Goal: Information Seeking & Learning: Learn about a topic

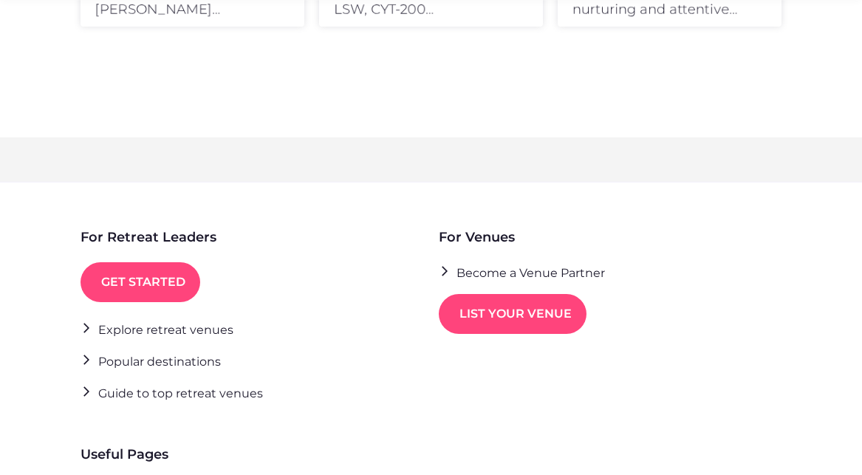
scroll to position [1329, 0]
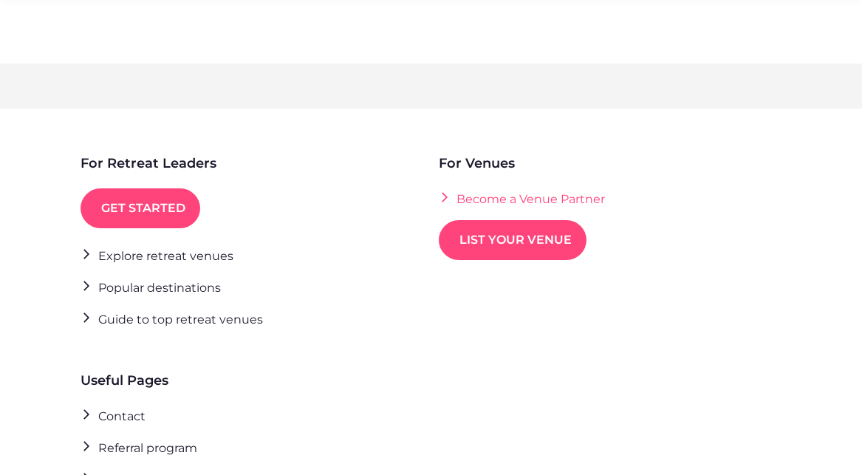
click at [487, 199] on link "Become a Venue Partner" at bounding box center [522, 198] width 166 height 20
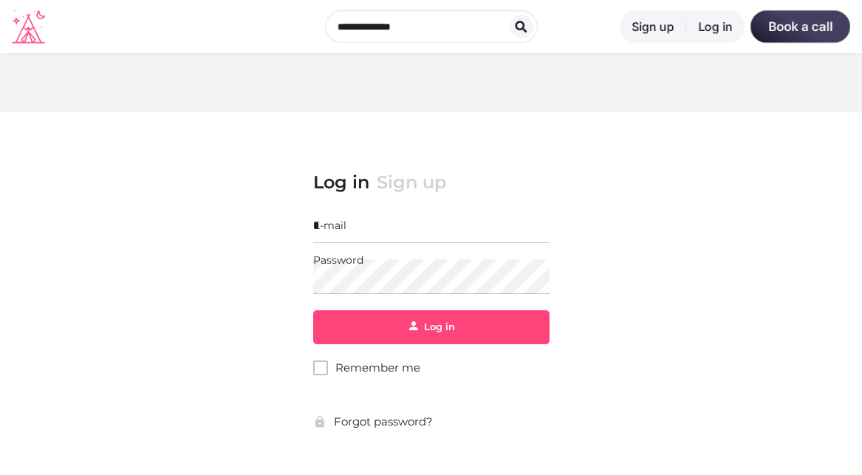
click at [351, 225] on input "E-mail" at bounding box center [431, 225] width 236 height 35
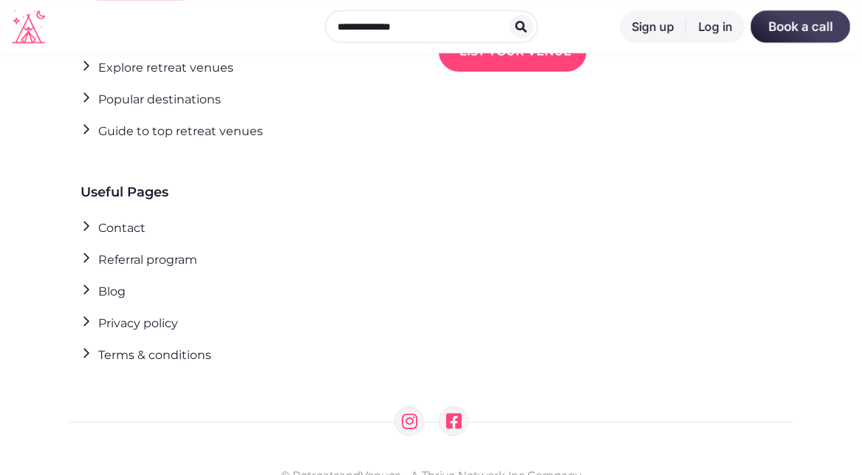
scroll to position [1329, 0]
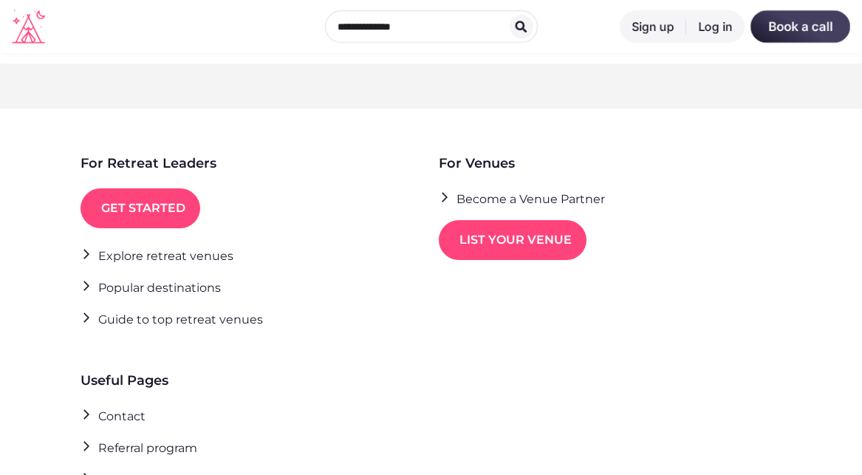
click at [651, 27] on link "Sign up" at bounding box center [652, 26] width 66 height 32
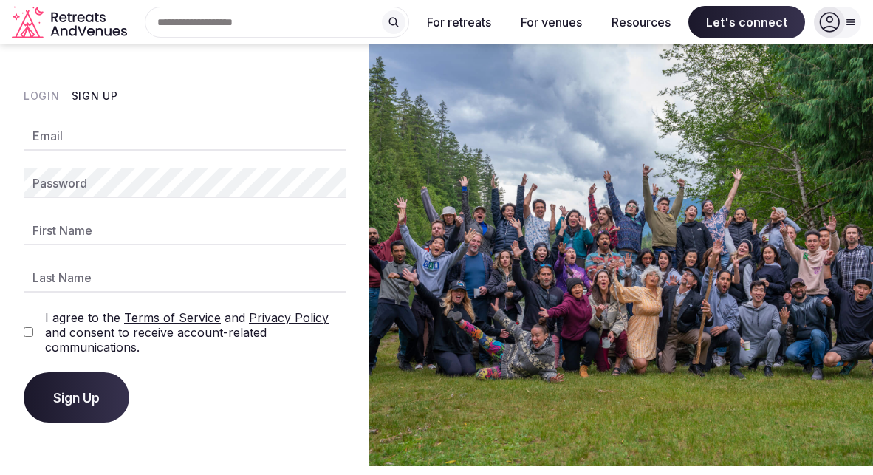
click at [91, 134] on input "Email" at bounding box center [185, 136] width 322 height 30
type input "**********"
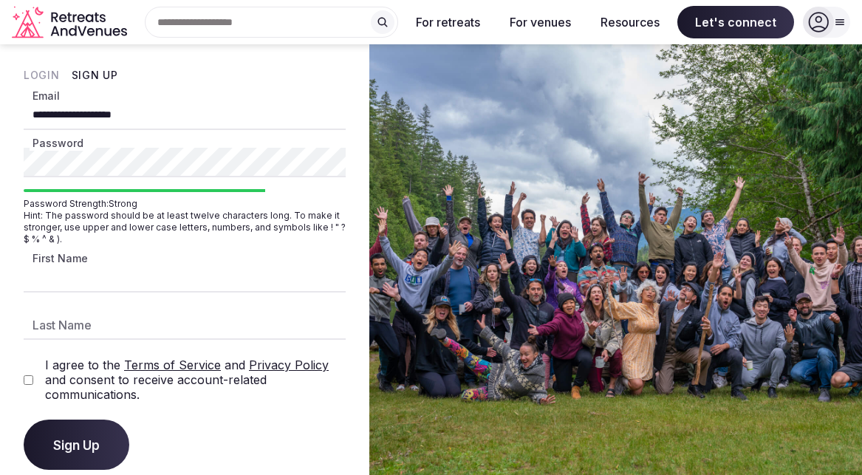
click at [92, 272] on input "First Name" at bounding box center [185, 278] width 322 height 30
type input "*******"
type input "********"
click at [66, 436] on button "Sign Up" at bounding box center [77, 444] width 106 height 50
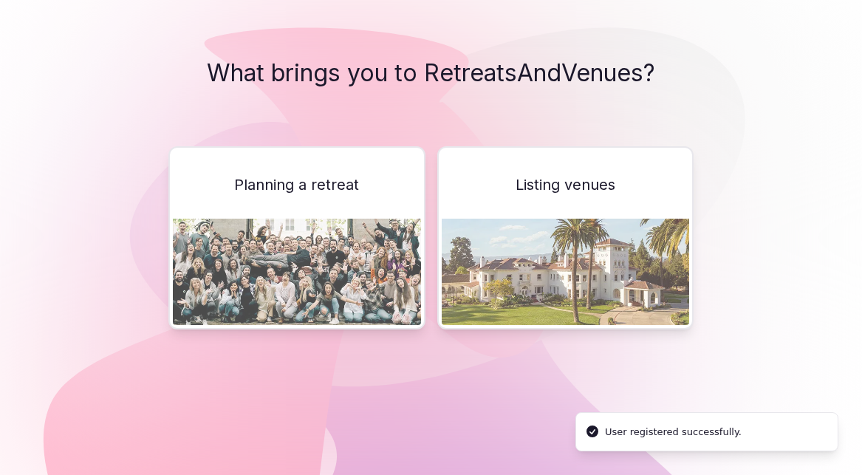
click at [335, 185] on span "Planning a retreat" at bounding box center [296, 184] width 125 height 21
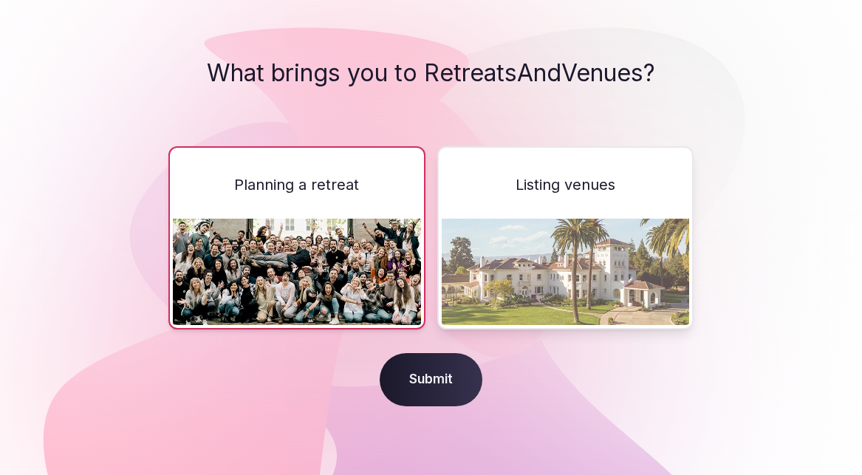
click at [343, 270] on img at bounding box center [297, 272] width 248 height 106
click at [461, 392] on span "Submit" at bounding box center [431, 379] width 103 height 53
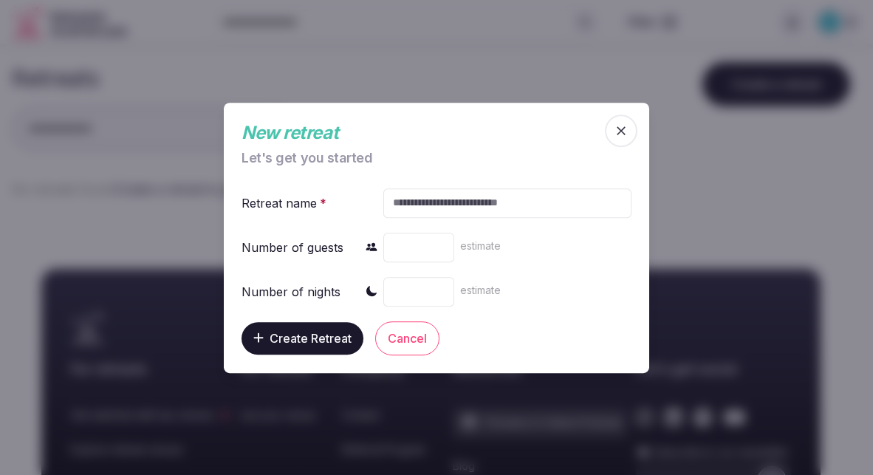
click at [442, 202] on input "text" at bounding box center [507, 203] width 248 height 30
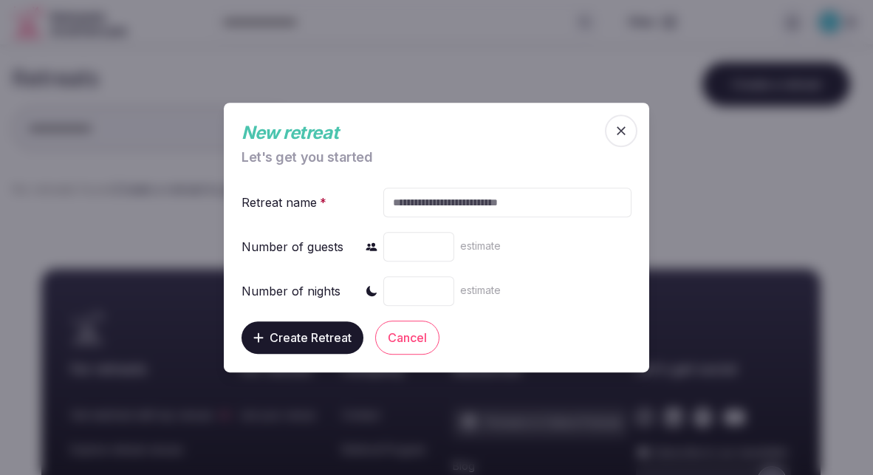
click at [619, 134] on icon "button" at bounding box center [621, 130] width 15 height 15
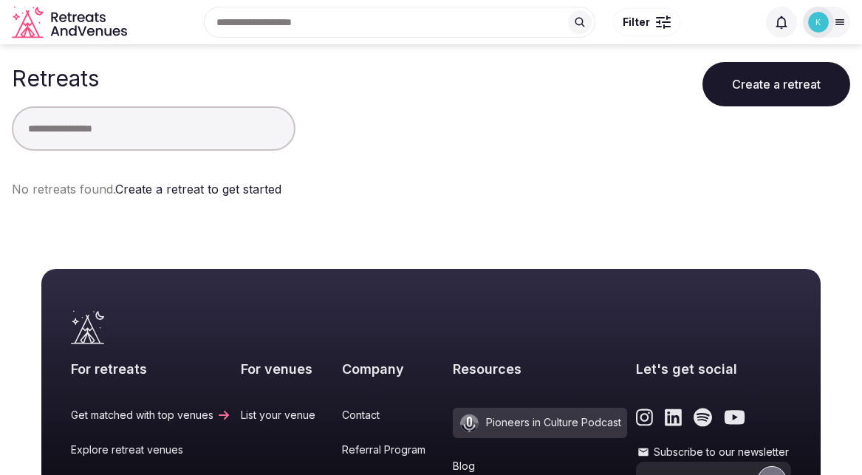
click at [841, 22] on icon at bounding box center [840, 22] width 8 height 5
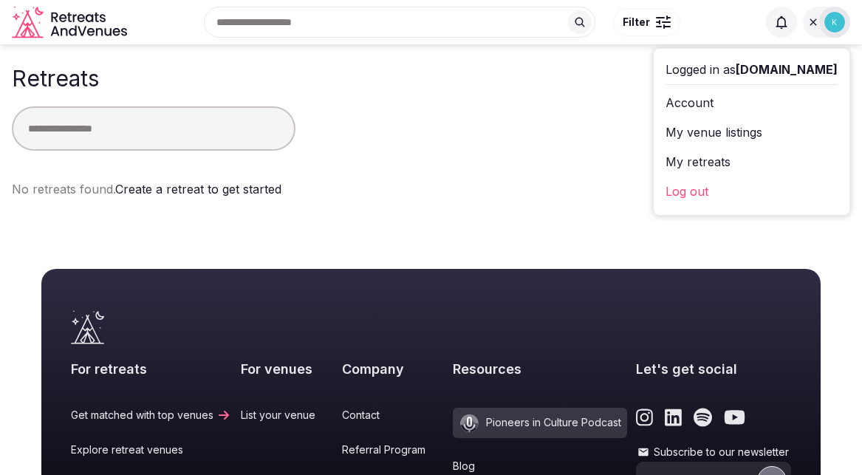
click at [88, 27] on icon "Retreats and Venues company logo" at bounding box center [71, 22] width 118 height 33
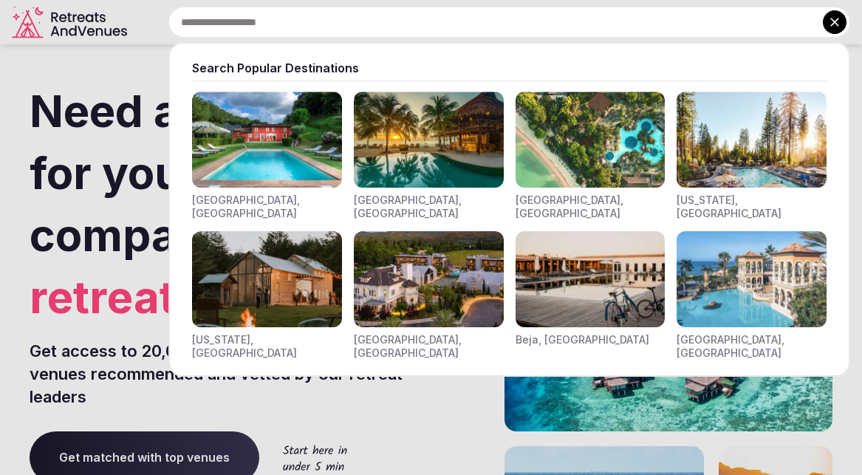
click at [284, 21] on input "text" at bounding box center [509, 22] width 682 height 31
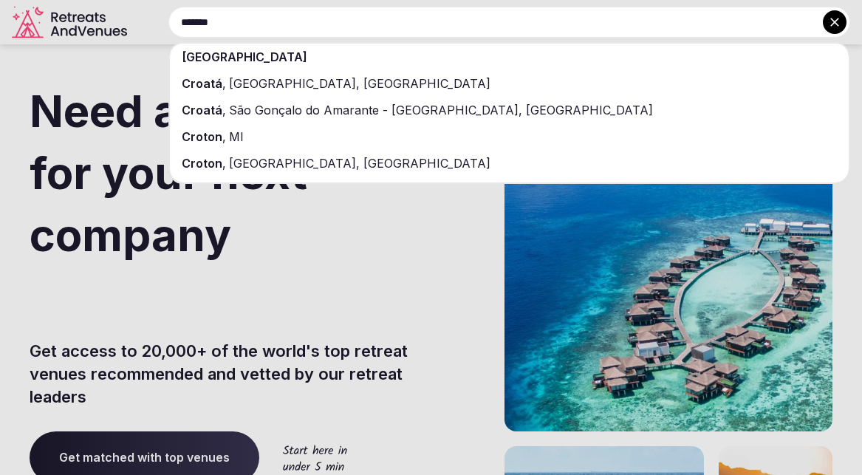
type input "*******"
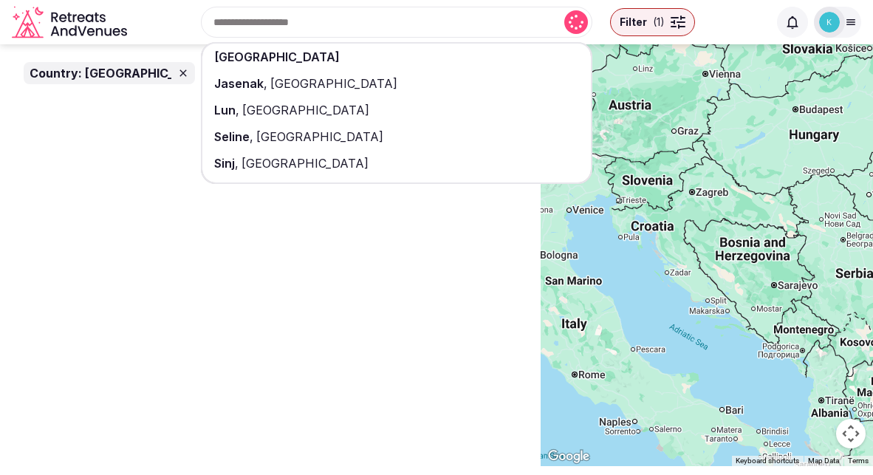
click at [184, 21] on div "Croatia Jasenak , Croatia Lun , Croatia Seline , Croatia Sinj , Croatia Filter …" at bounding box center [450, 21] width 635 height 63
click at [278, 272] on div "Country: Croatia" at bounding box center [270, 254] width 540 height 420
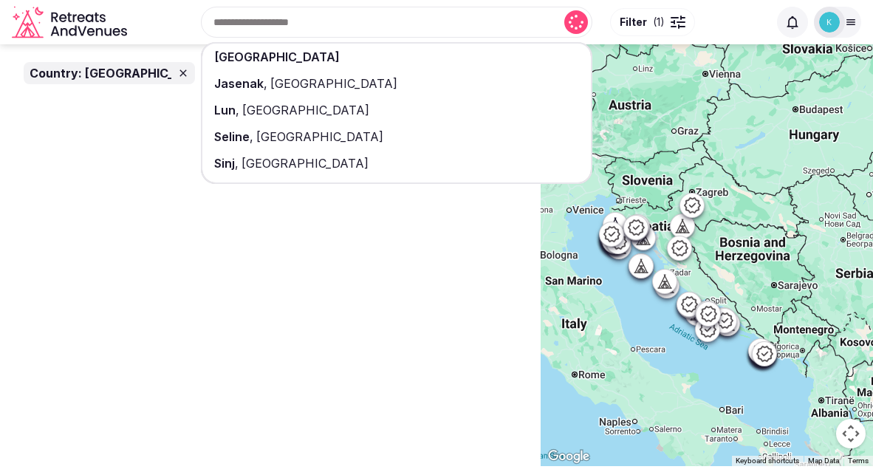
click at [243, 63] on span "[GEOGRAPHIC_DATA]" at bounding box center [277, 56] width 126 height 15
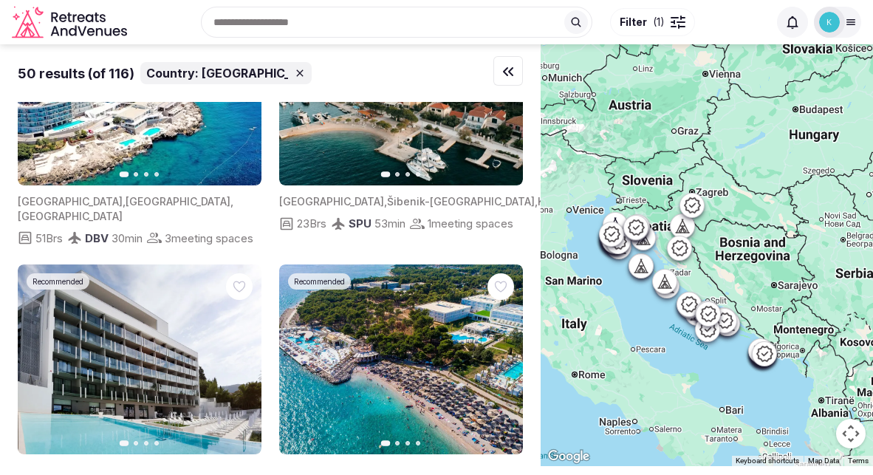
scroll to position [665, 0]
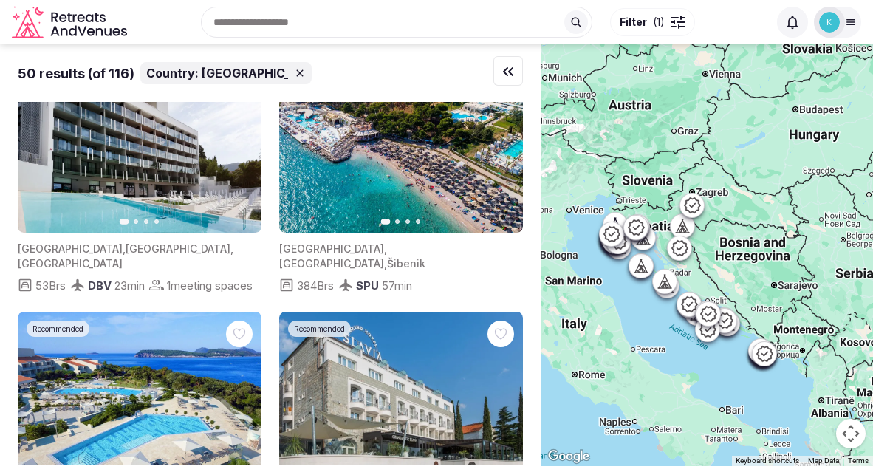
click at [653, 23] on span "( 1 )" at bounding box center [659, 22] width 12 height 15
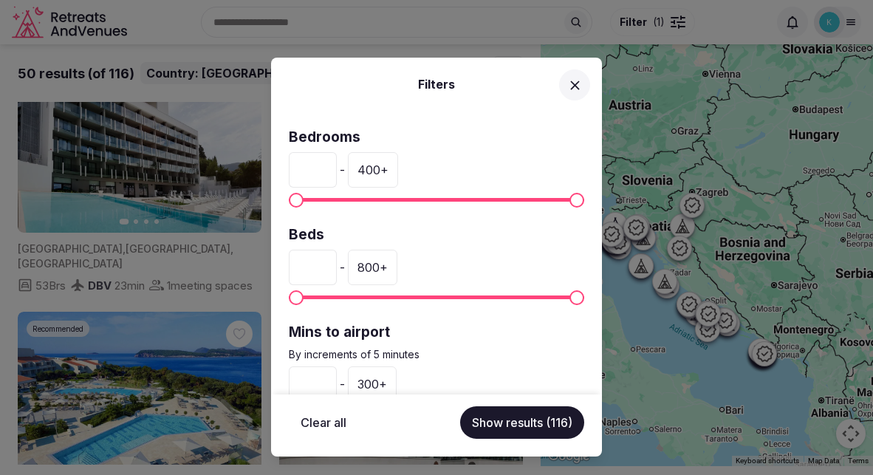
scroll to position [74, 0]
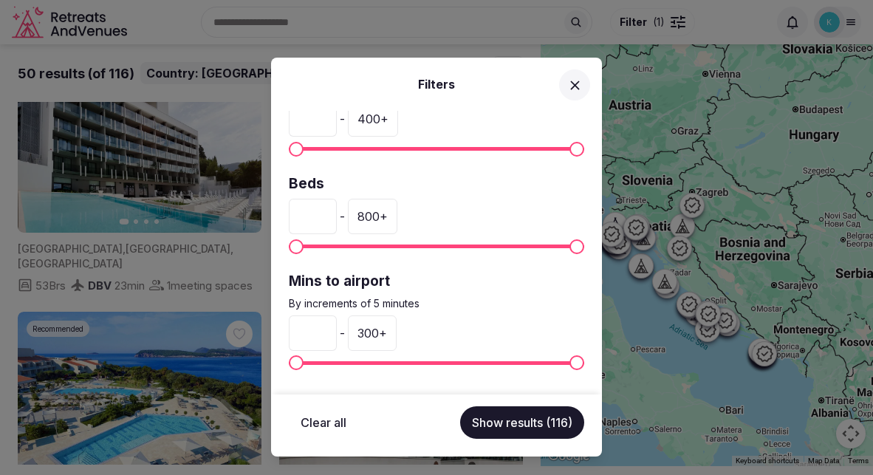
click at [571, 79] on icon at bounding box center [575, 86] width 16 height 16
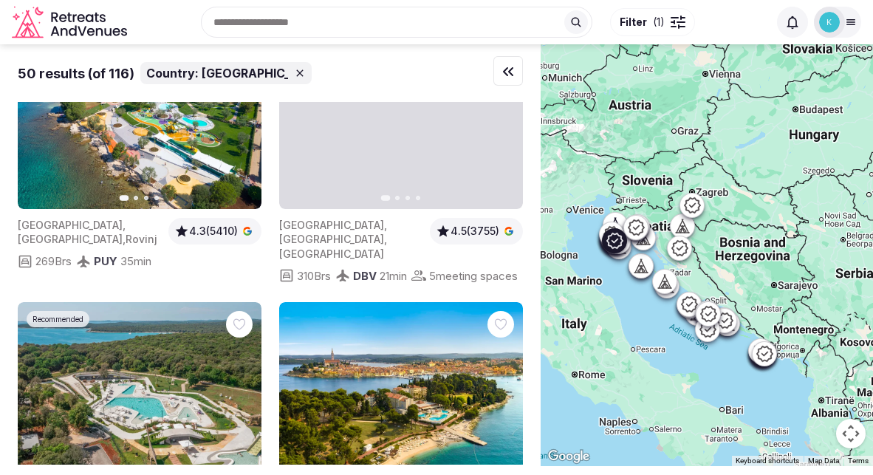
scroll to position [4061, 0]
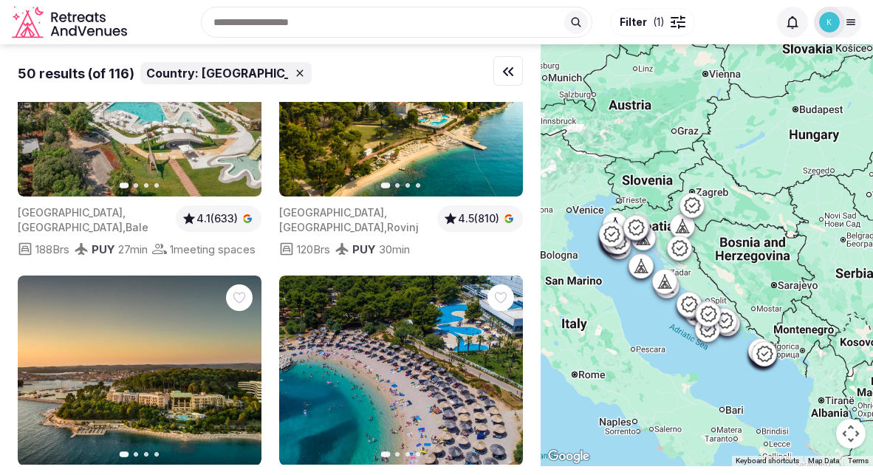
click at [677, 25] on div at bounding box center [677, 26] width 15 height 4
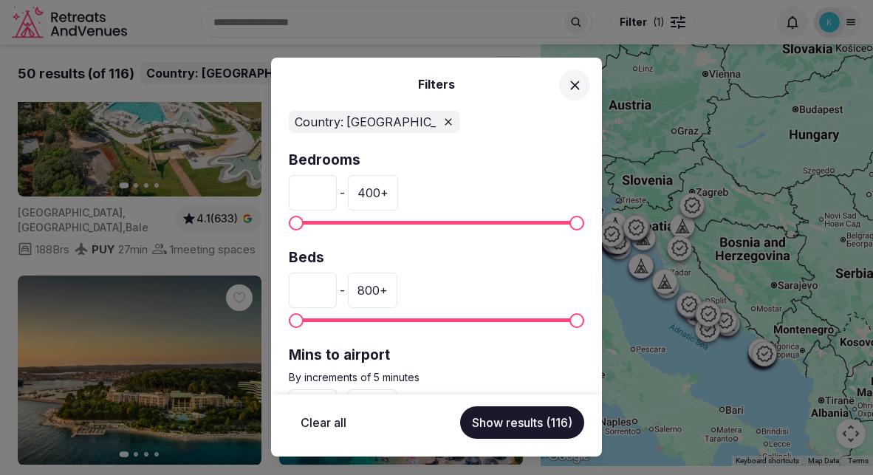
scroll to position [74, 0]
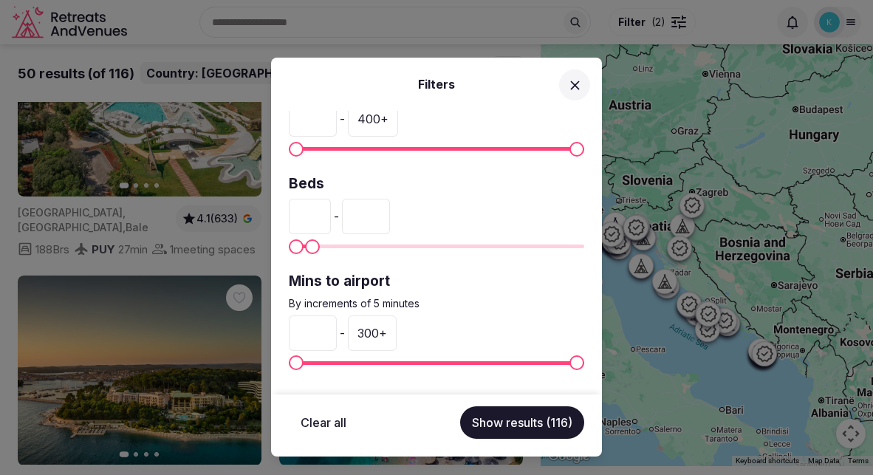
type input "**"
click at [299, 241] on span "Maximum" at bounding box center [306, 246] width 15 height 15
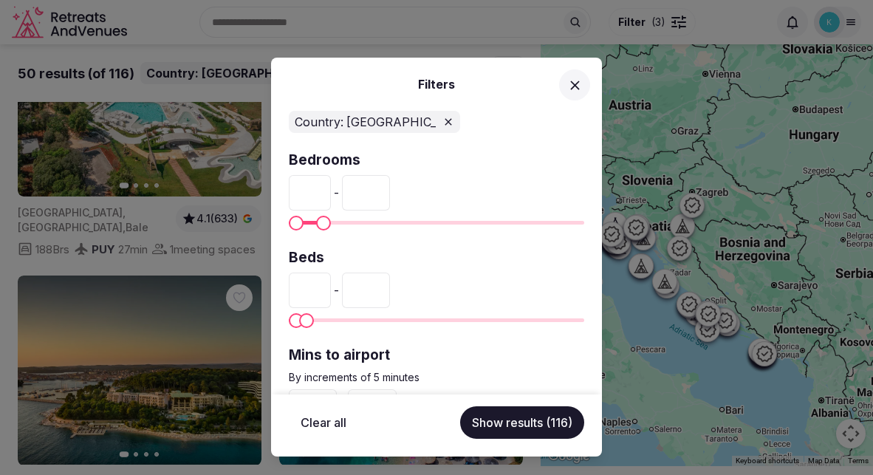
click at [316, 222] on span "Maximum" at bounding box center [323, 223] width 15 height 15
type input "**"
click at [518, 430] on button "Show results (116)" at bounding box center [522, 422] width 124 height 32
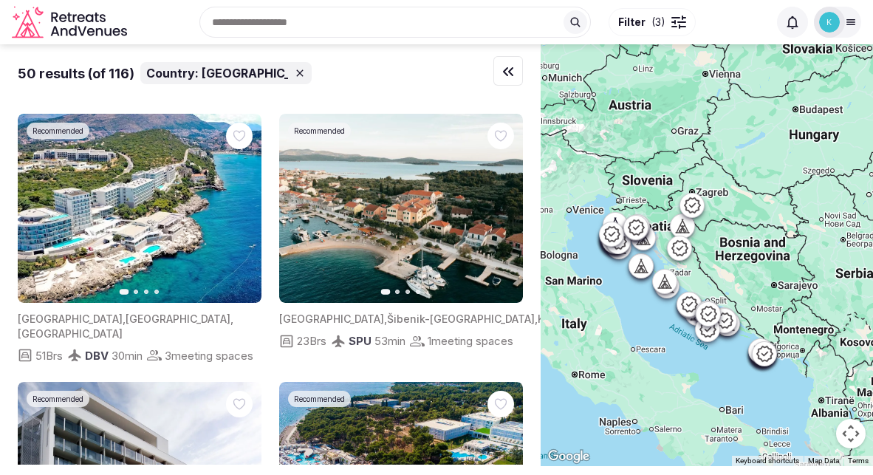
scroll to position [3880, 0]
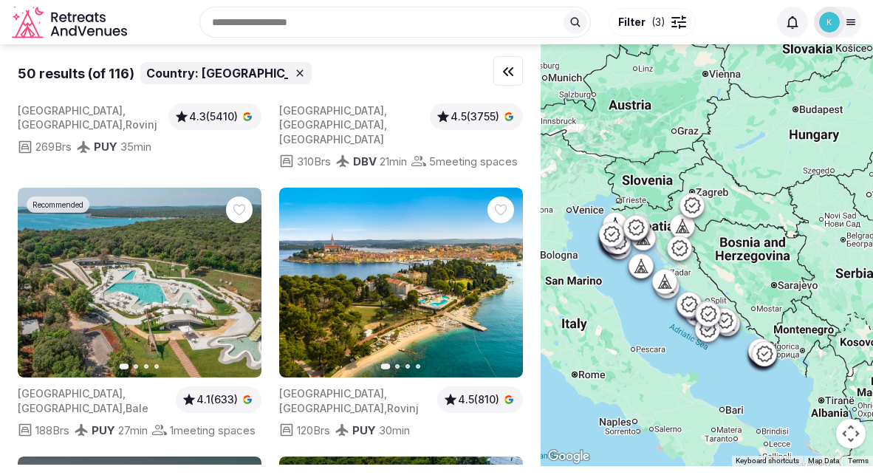
click at [669, 16] on button "Filter ( 3 )" at bounding box center [651, 22] width 87 height 28
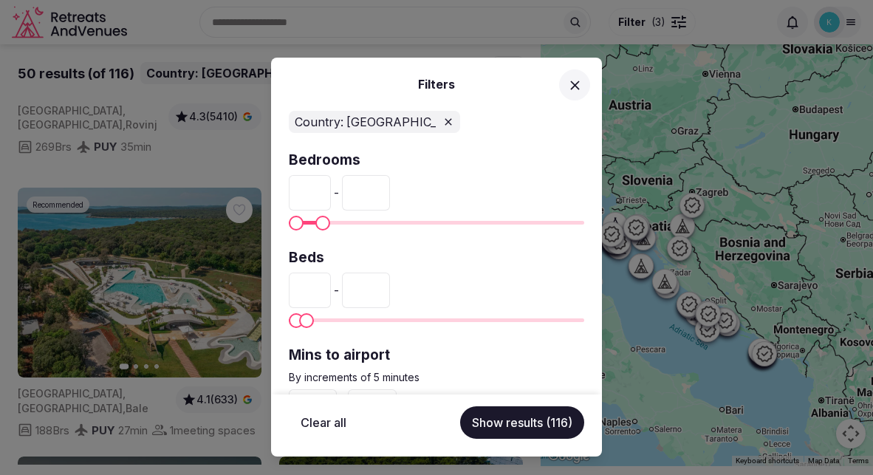
scroll to position [74, 0]
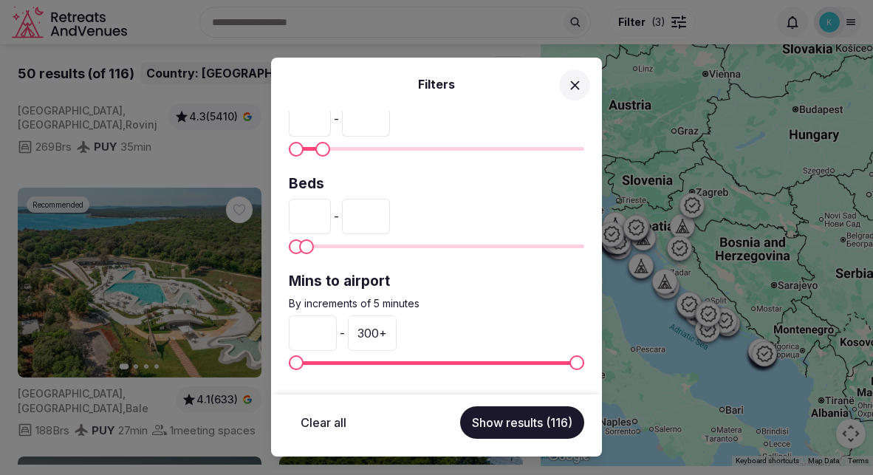
click at [567, 80] on icon at bounding box center [575, 86] width 16 height 16
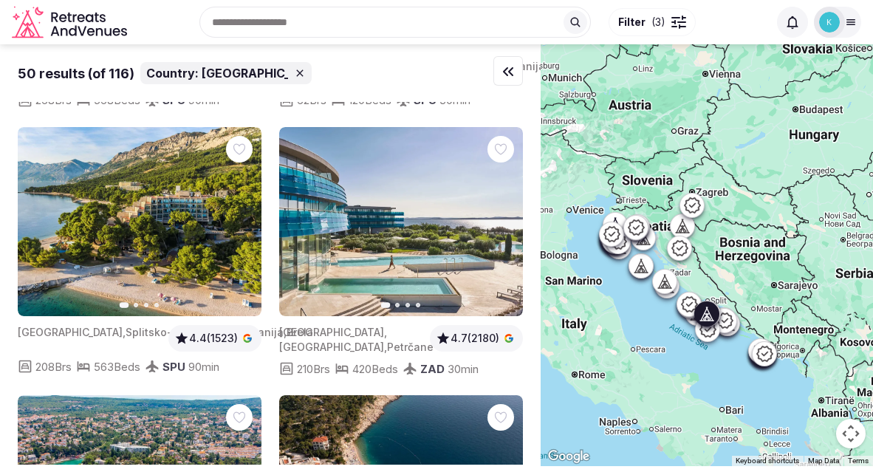
scroll to position [6464, 0]
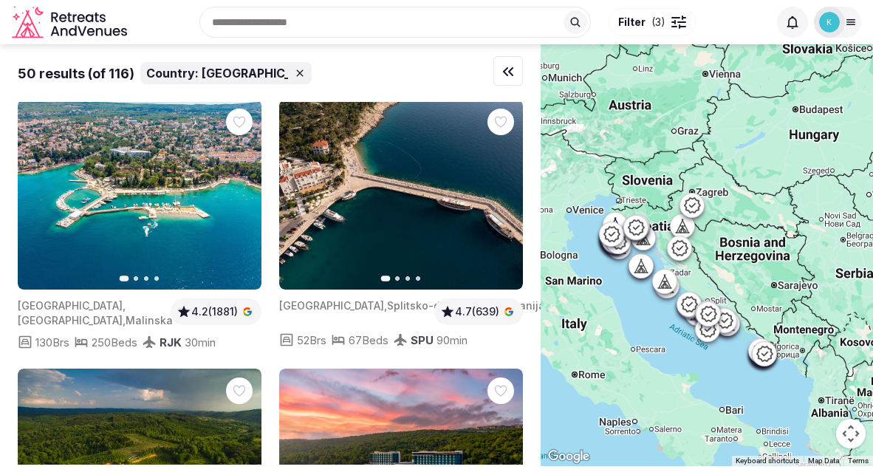
click at [247, 23] on div "Recent searches Croatia Search Popular Destinations Toscana, Italy Riviera Maya…" at bounding box center [450, 21] width 635 height 63
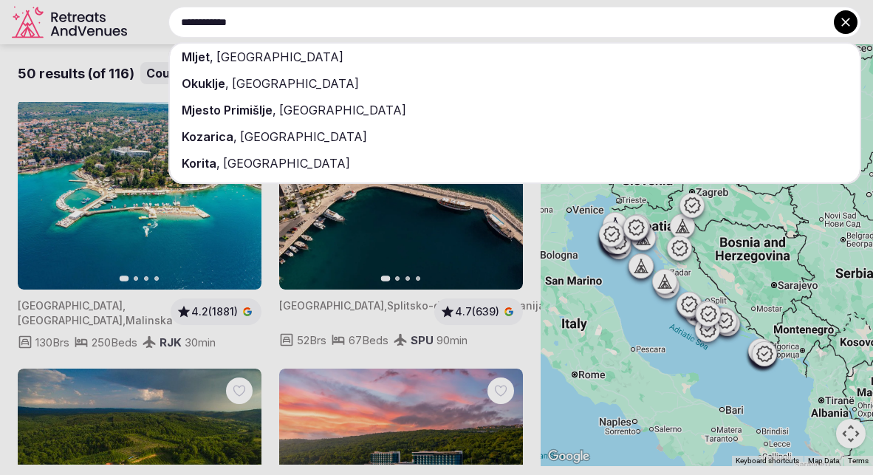
type input "**********"
click at [222, 60] on span "[GEOGRAPHIC_DATA]" at bounding box center [278, 56] width 130 height 15
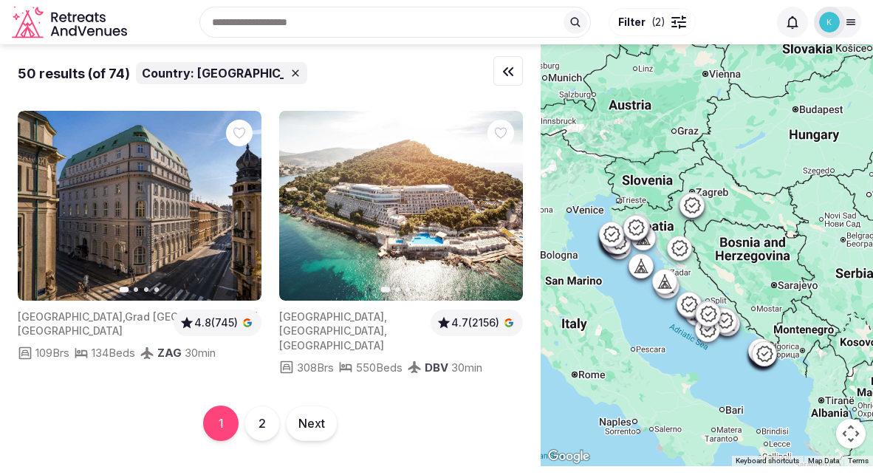
scroll to position [6971, 0]
click at [320, 420] on button "Next" at bounding box center [312, 422] width 52 height 35
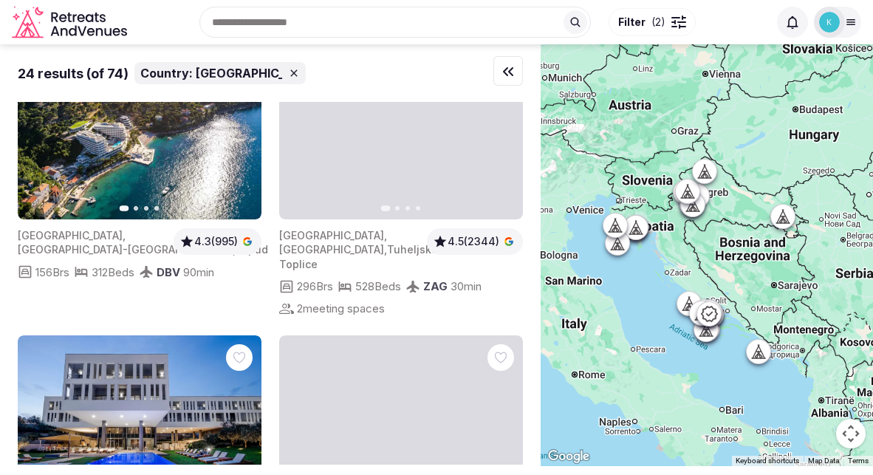
scroll to position [517, 0]
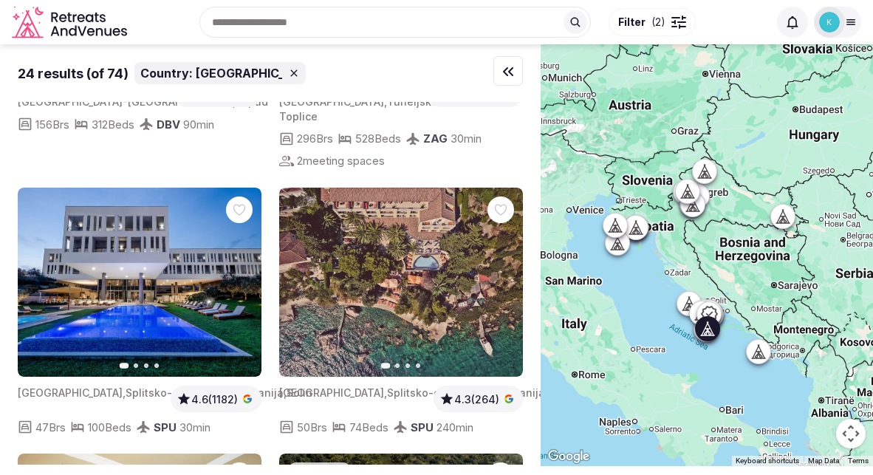
click at [499, 288] on icon "button" at bounding box center [502, 282] width 12 height 12
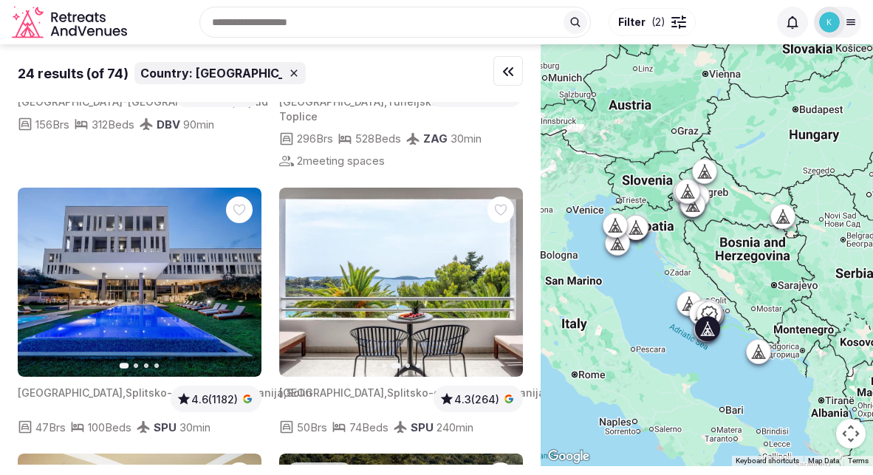
click at [499, 288] on icon "button" at bounding box center [502, 282] width 12 height 12
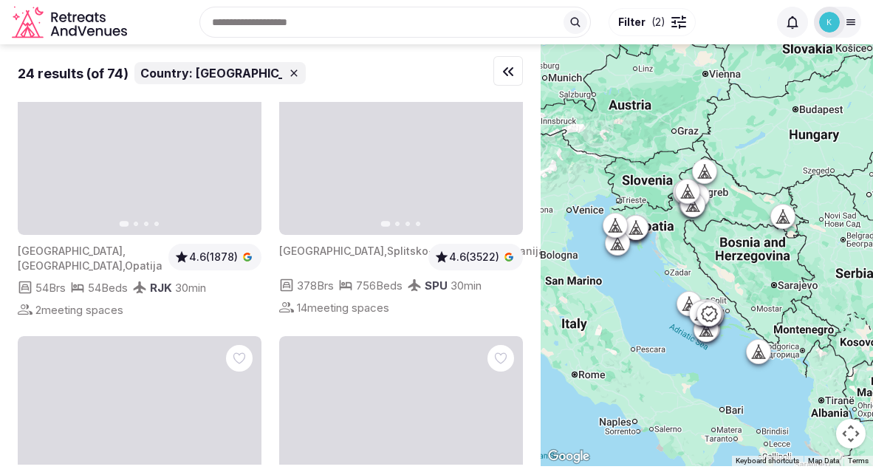
scroll to position [1477, 0]
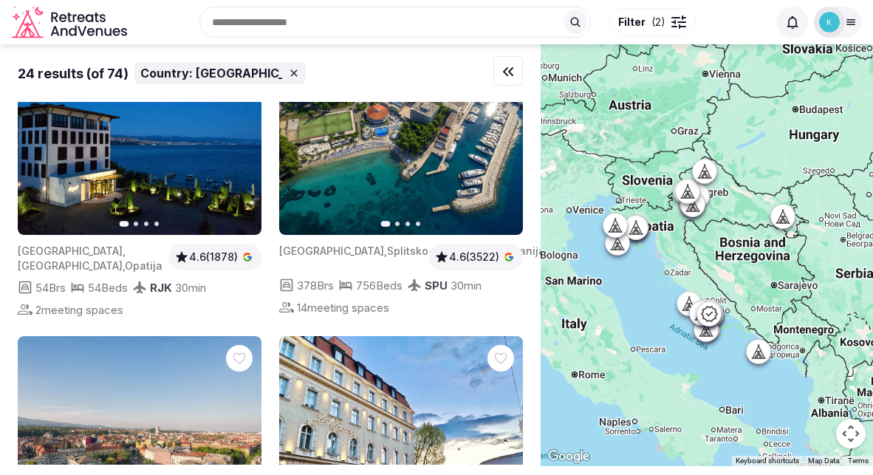
click at [650, 21] on span "Filter ( 2 )" at bounding box center [641, 22] width 47 height 15
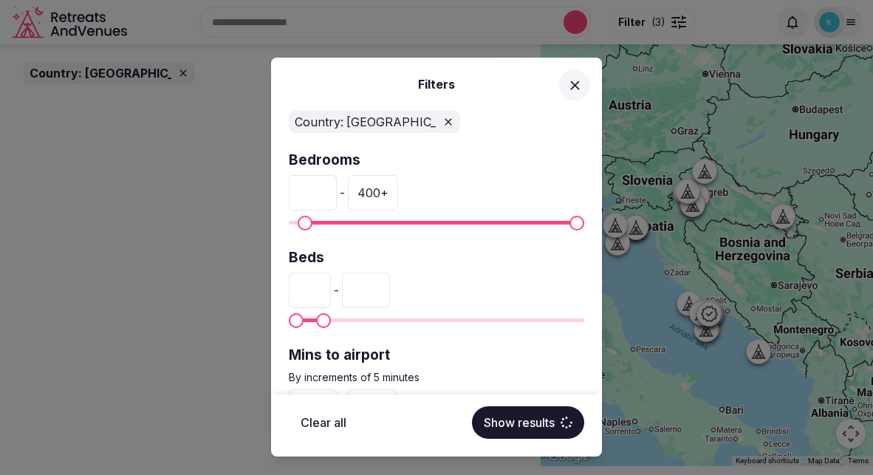
scroll to position [0, 0]
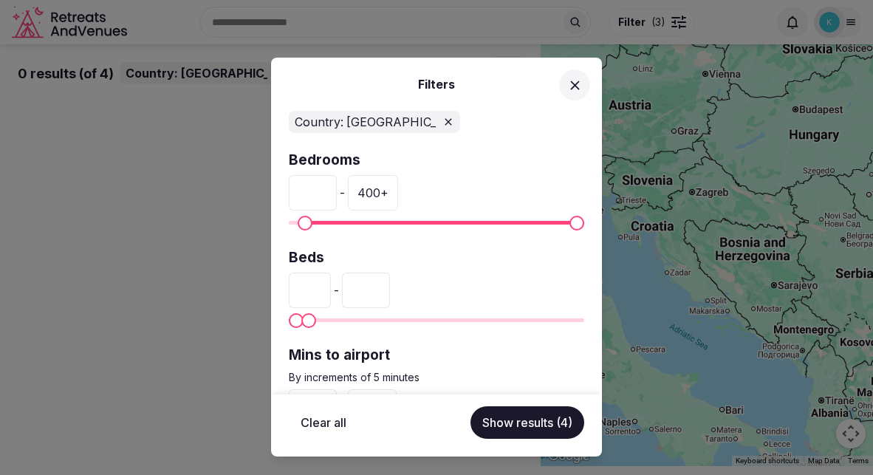
type input "**"
click at [299, 319] on span "Maximum" at bounding box center [306, 320] width 15 height 15
click at [511, 424] on button "Show results (4)" at bounding box center [527, 422] width 114 height 32
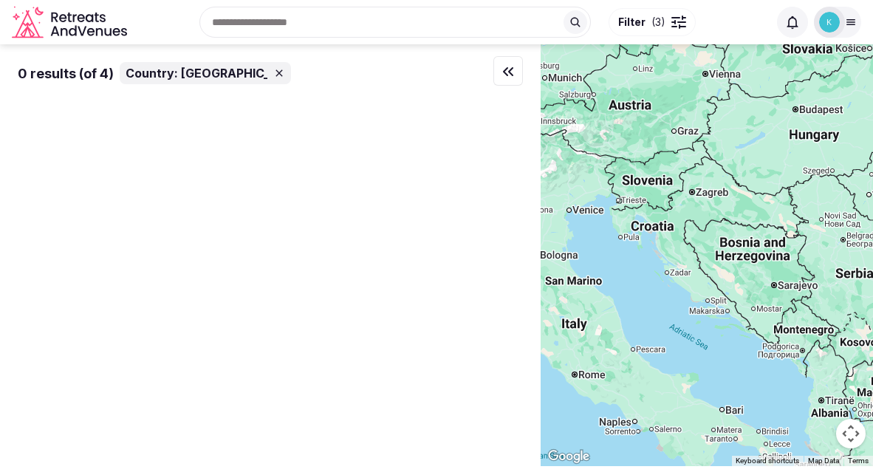
click at [646, 26] on span "Filter ( 3 )" at bounding box center [641, 22] width 47 height 15
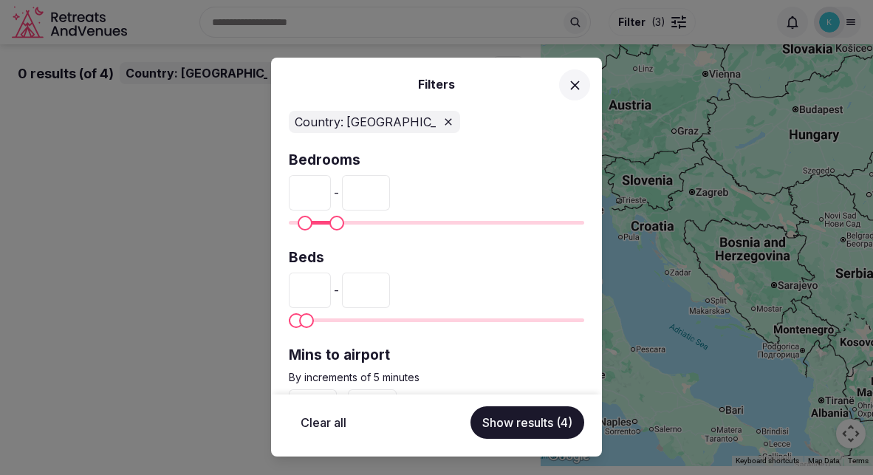
type input "**"
click at [323, 230] on span "Maximum" at bounding box center [330, 223] width 15 height 15
click at [511, 420] on button "Show results (3)" at bounding box center [527, 422] width 114 height 32
